Goal: Go to known website: Access a specific website the user already knows

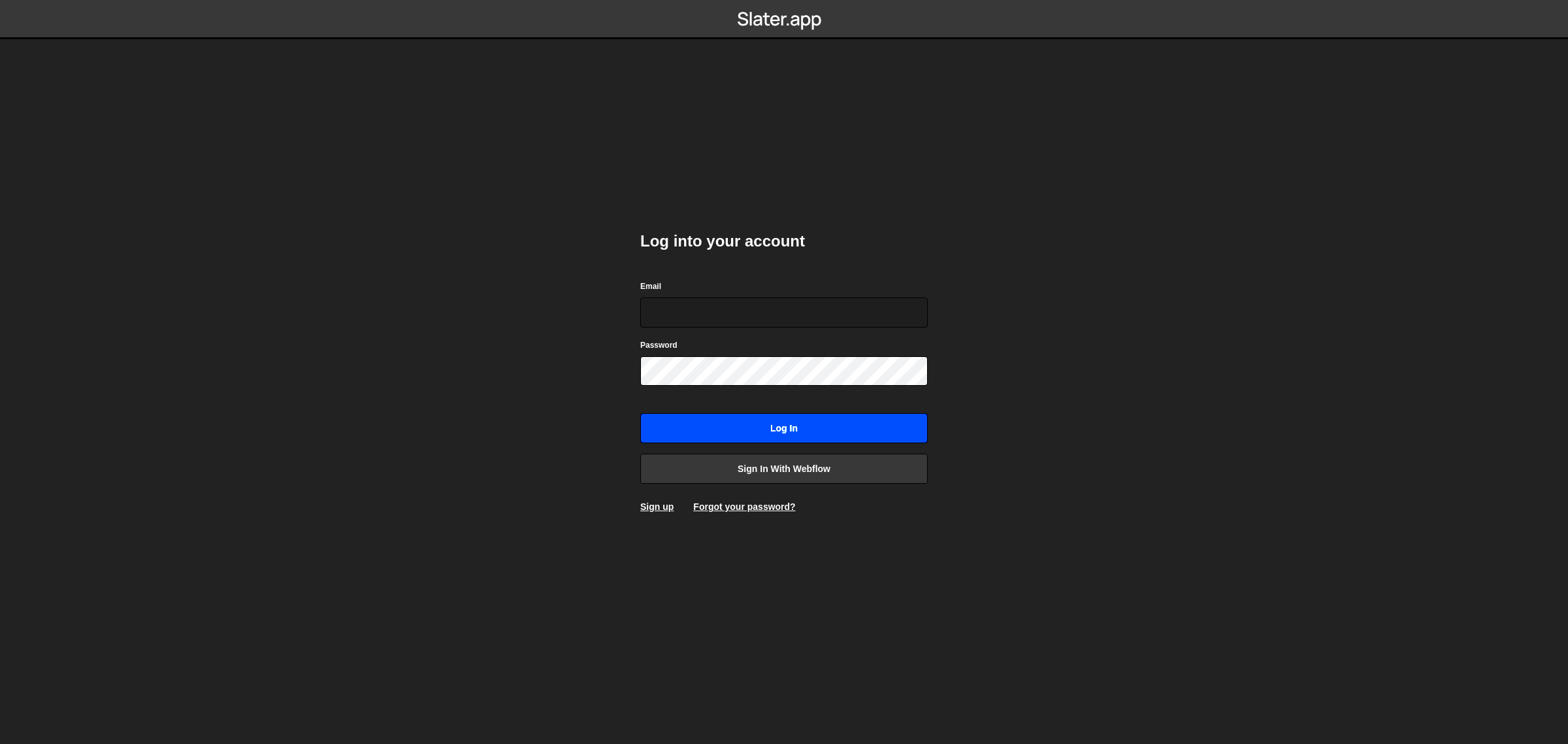
type input "[EMAIL_ADDRESS][DOMAIN_NAME]"
click at [750, 436] on input "Log in" at bounding box center [784, 428] width 288 height 30
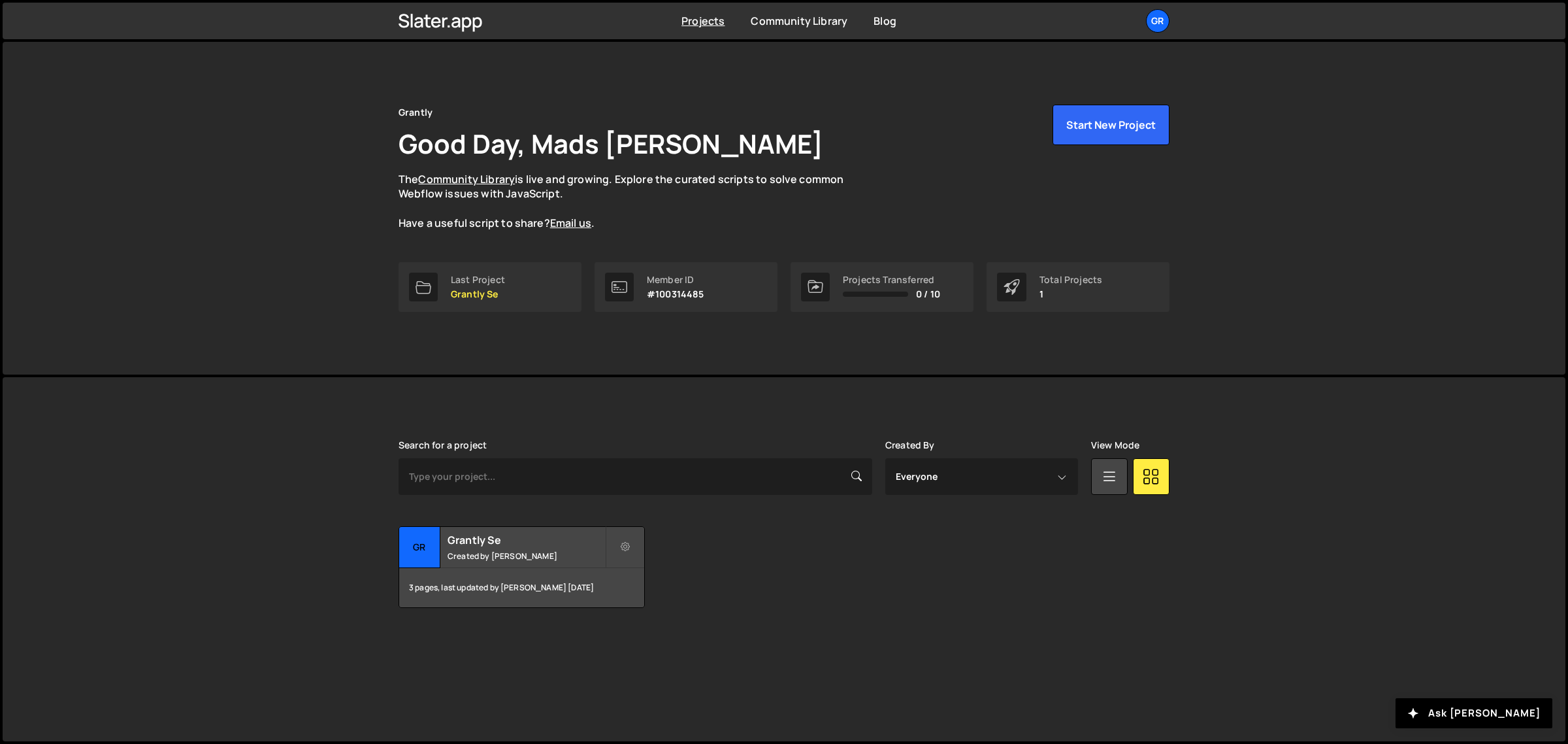
click at [124, 148] on div "Grantly Good Day, Mads Gleitze Smith The Community Library is live and growing.…" at bounding box center [784, 208] width 1563 height 333
click at [509, 551] on small "Created by Mads Gleitze Smith" at bounding box center [526, 556] width 158 height 11
